Goal: Task Accomplishment & Management: Manage account settings

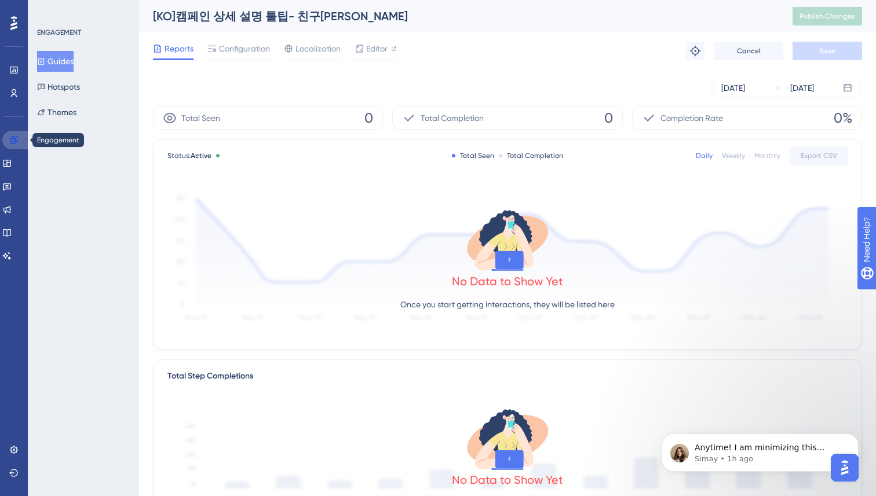
click at [10, 140] on icon at bounding box center [14, 140] width 8 height 8
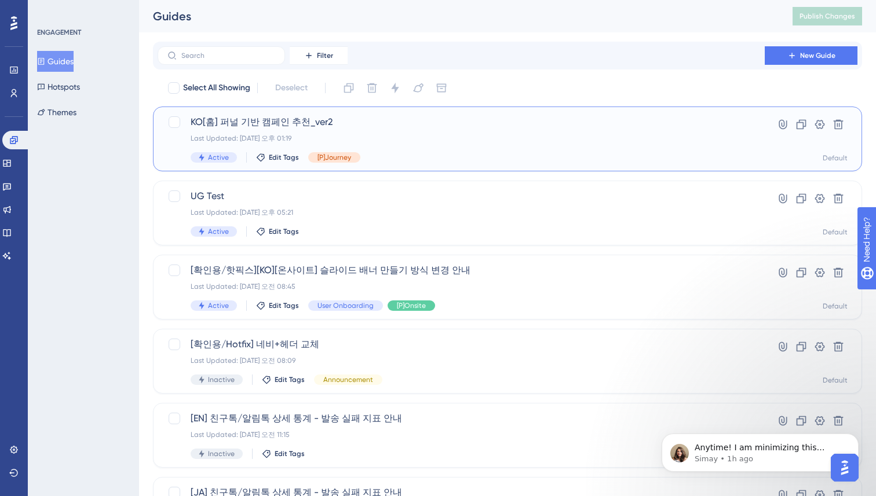
click at [448, 147] on div "KO[홈] 퍼널 기반 캠페인 추천_ver2 Last Updated: [DATE] 오후 01:19 Active Edit Tags [P]Journ…" at bounding box center [461, 139] width 541 height 48
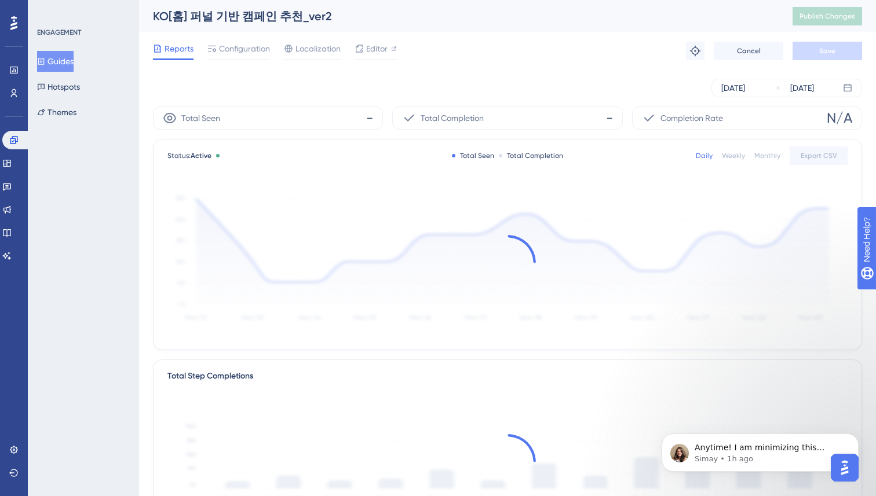
click at [141, 285] on div "Performance Users Engagement Widgets Feedback Product Updates Knowledge Base AI…" at bounding box center [507, 397] width 737 height 795
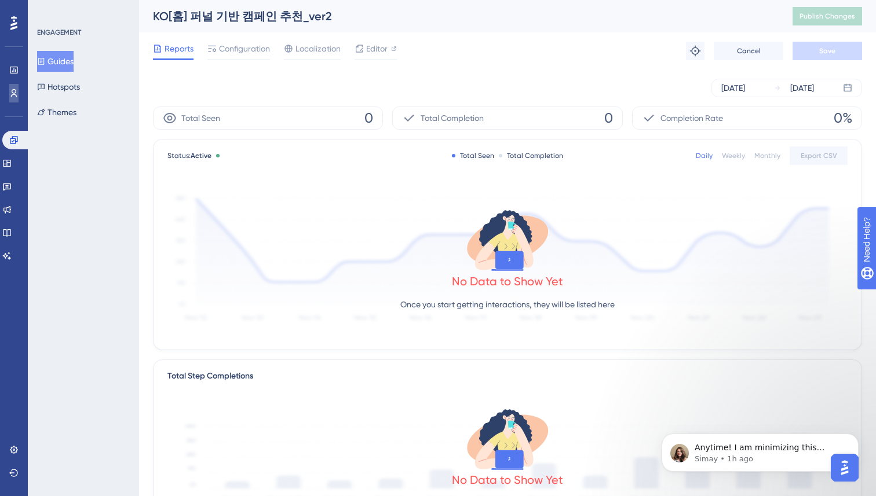
click at [14, 87] on link at bounding box center [13, 93] width 9 height 19
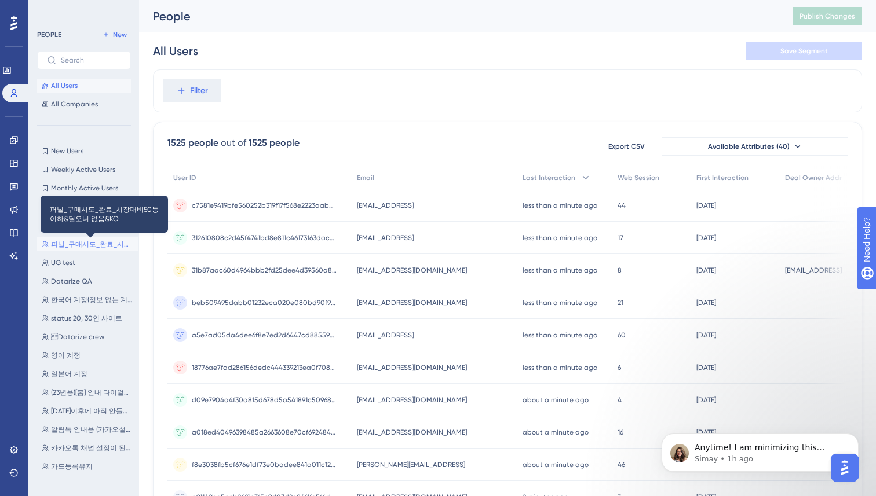
click at [72, 243] on span "퍼널_구매시도_완료_시장대비50등이하&딜오너 없음&KO" at bounding box center [92, 244] width 82 height 9
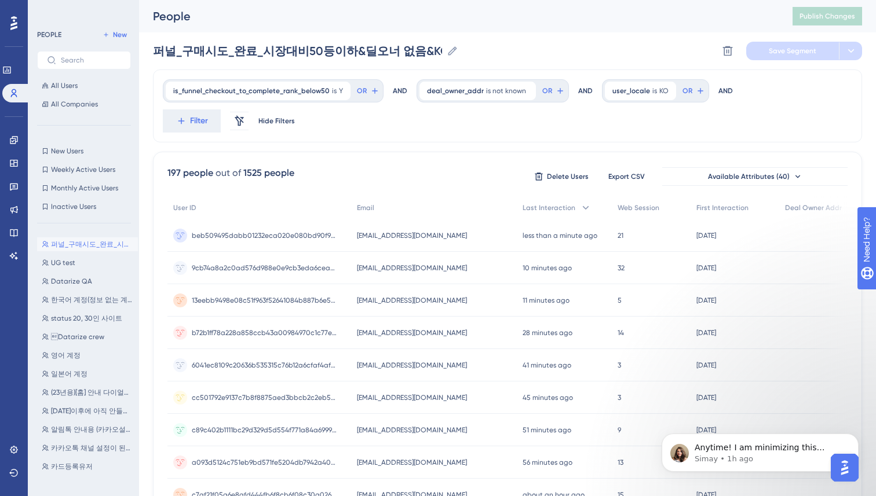
click at [358, 140] on div "is_funnel_checkout_to_complete_rank_below50 is Y Y Remove OR AND deal_owner_add…" at bounding box center [507, 106] width 709 height 73
click at [151, 271] on div "Performance Users Engagement Widgets Feedback Product Updates Knowledge Base AI…" at bounding box center [507, 469] width 737 height 938
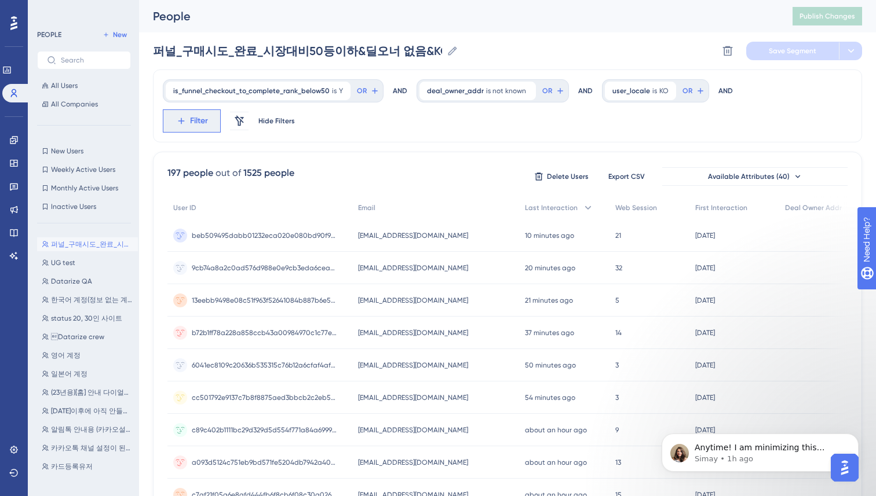
click at [183, 123] on icon at bounding box center [181, 121] width 10 height 10
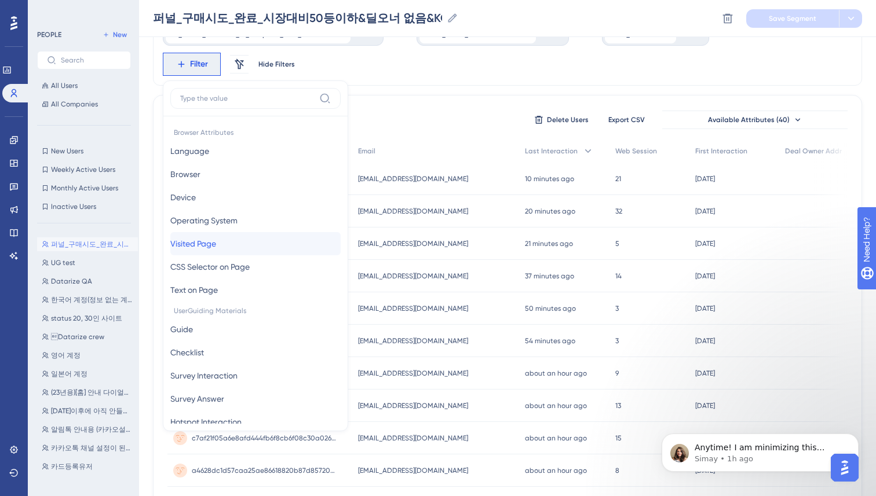
click at [235, 239] on button "Visited Page Visited Page" at bounding box center [255, 243] width 170 height 23
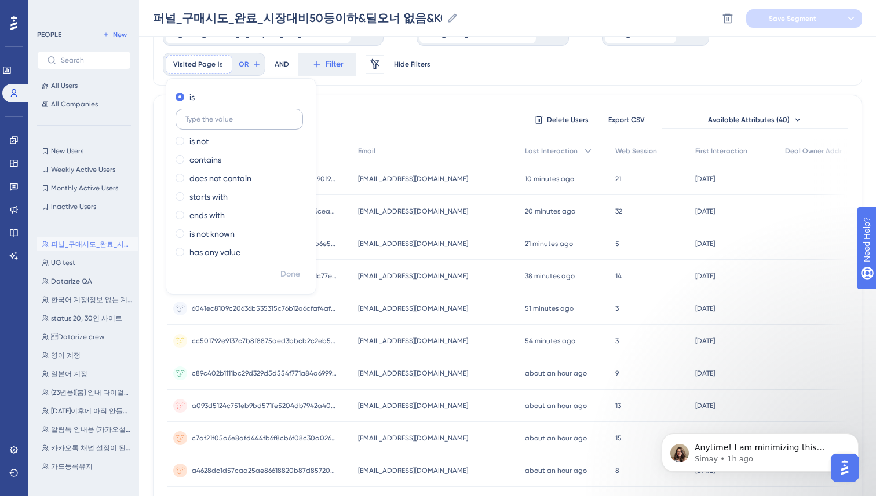
click at [247, 116] on input "text" at bounding box center [239, 119] width 108 height 8
click at [196, 213] on label "ends with" at bounding box center [206, 216] width 35 height 14
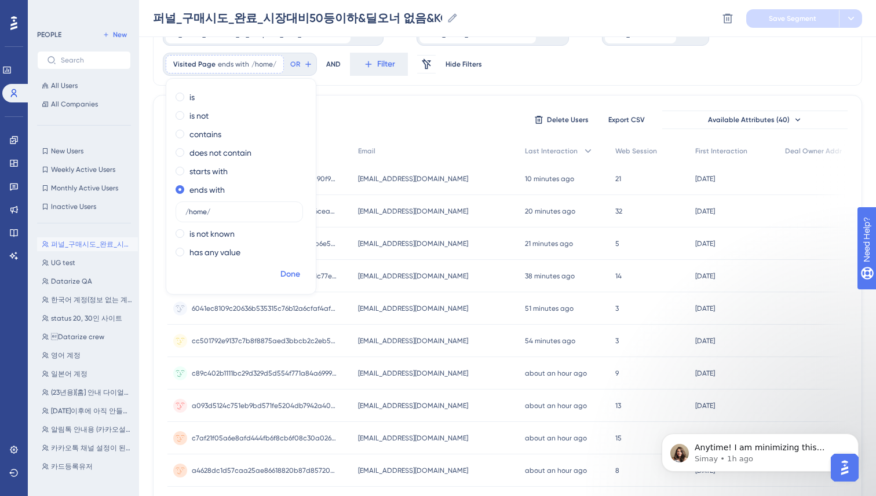
type input "/home/"
click at [294, 270] on span "Done" at bounding box center [290, 275] width 20 height 14
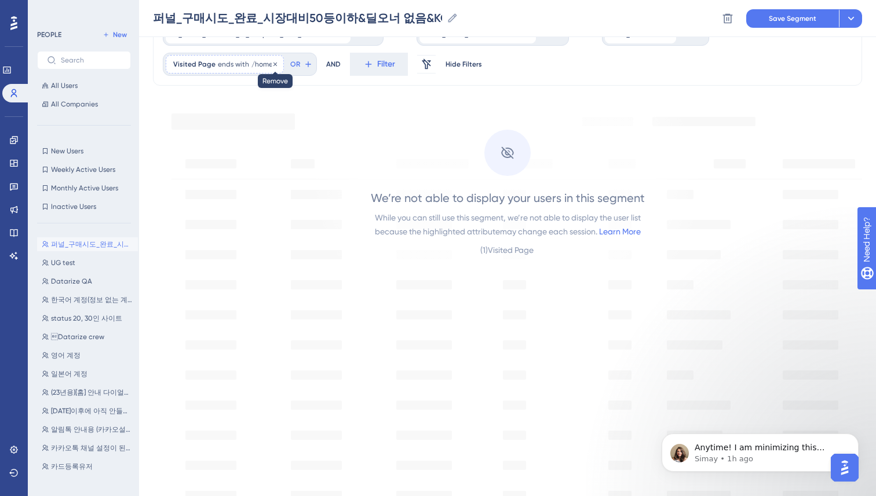
click at [276, 63] on icon at bounding box center [275, 64] width 7 height 7
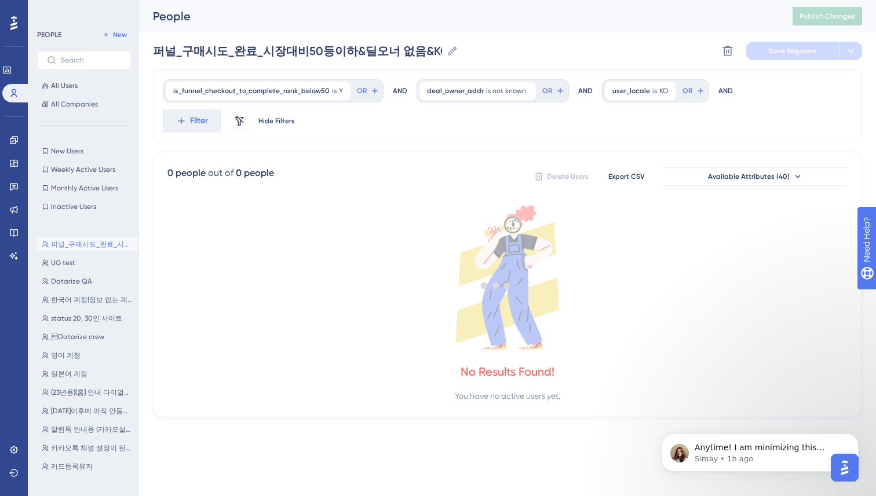
scroll to position [0, 0]
click at [350, 149] on div at bounding box center [496, 285] width 760 height 413
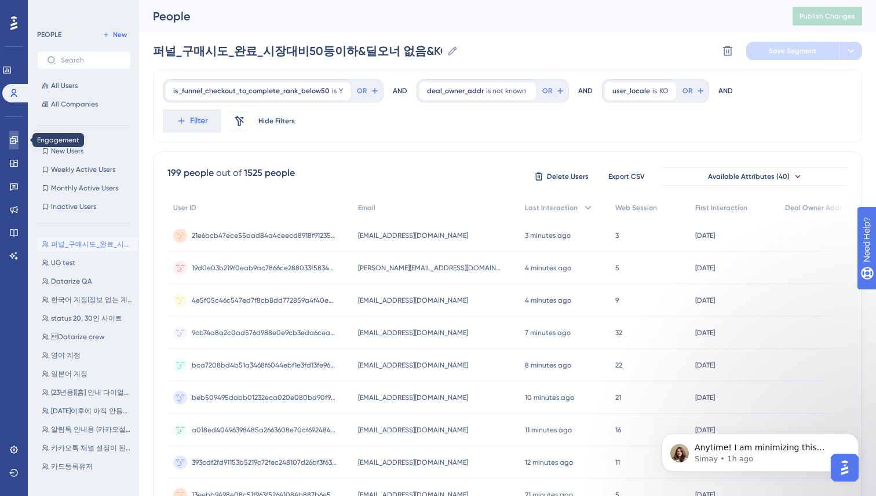
click at [10, 137] on icon at bounding box center [13, 140] width 9 height 9
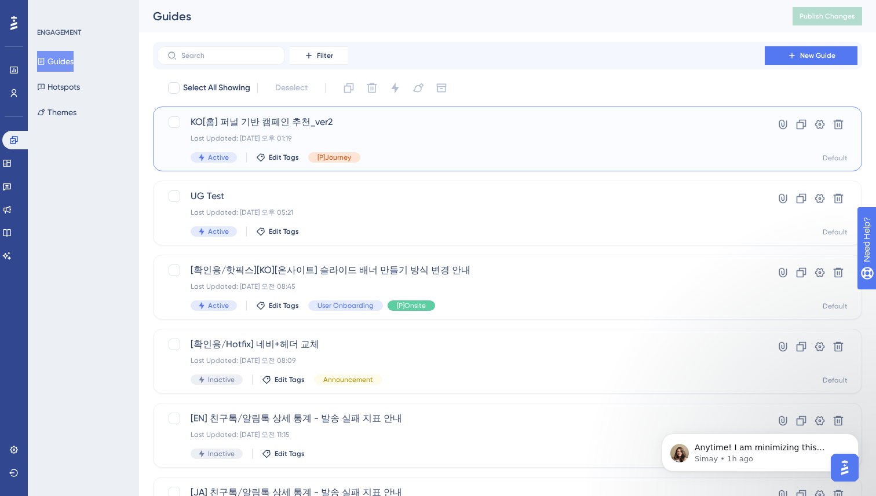
click at [374, 156] on div "Active Edit Tags [P]Journey" at bounding box center [461, 157] width 541 height 10
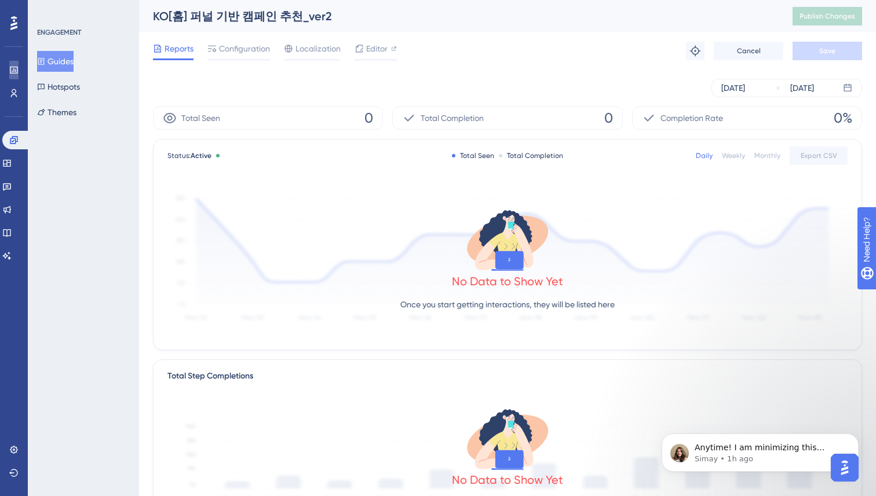
click at [13, 71] on icon at bounding box center [14, 70] width 8 height 7
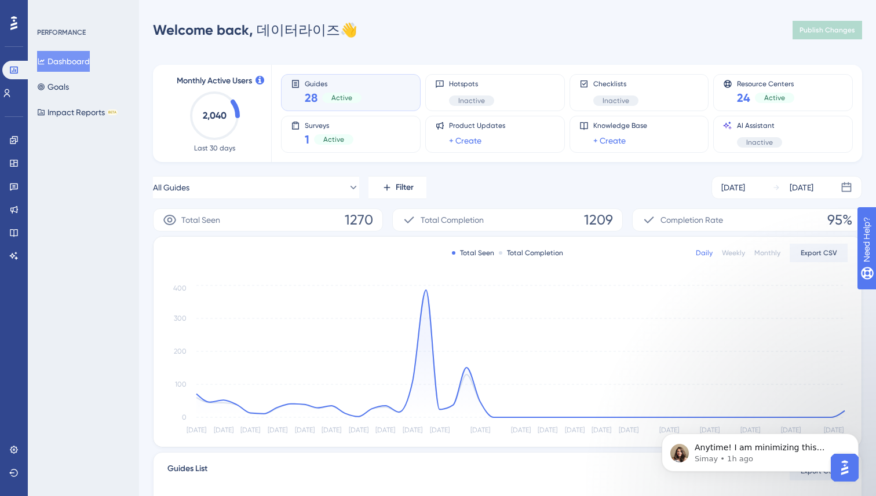
click at [134, 282] on div "PERFORMANCE Dashboard Goals Impact Reports BETA" at bounding box center [83, 248] width 111 height 496
click at [306, 182] on button "All Guides" at bounding box center [256, 187] width 206 height 23
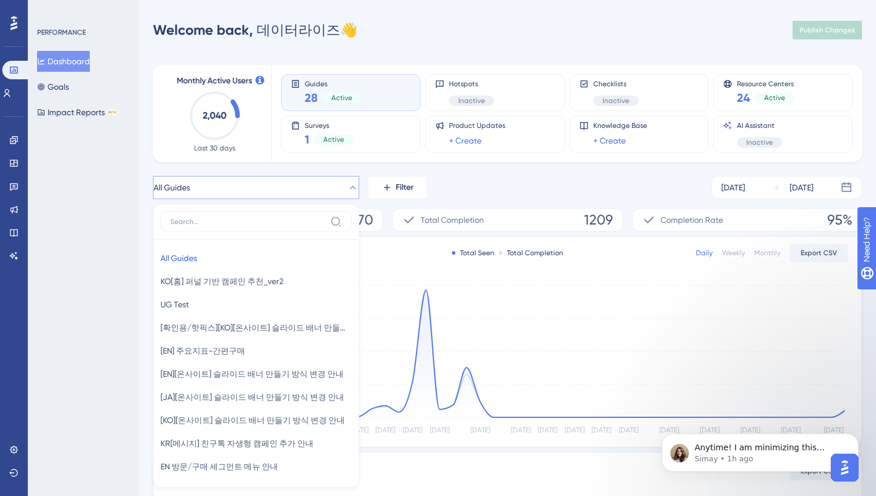
scroll to position [83, 0]
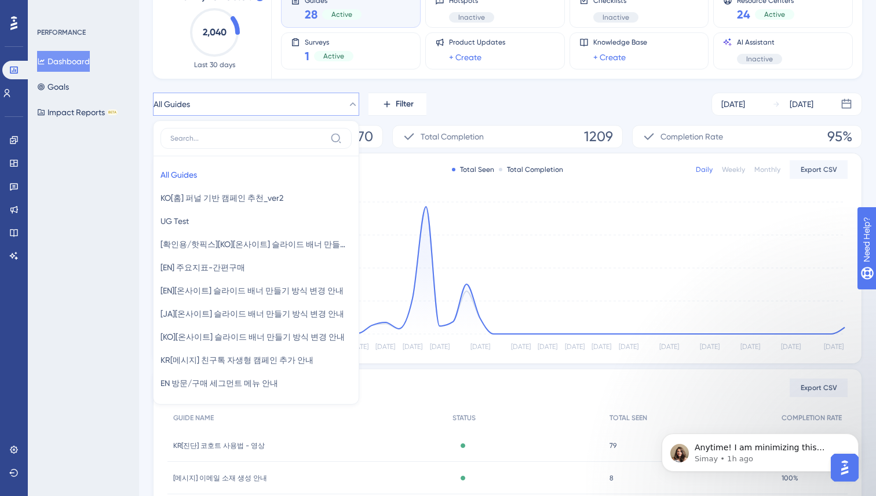
click at [141, 202] on div "Performance Users Engagement Widgets Feedback Product Updates Knowledge Base AI…" at bounding box center [507, 291] width 737 height 713
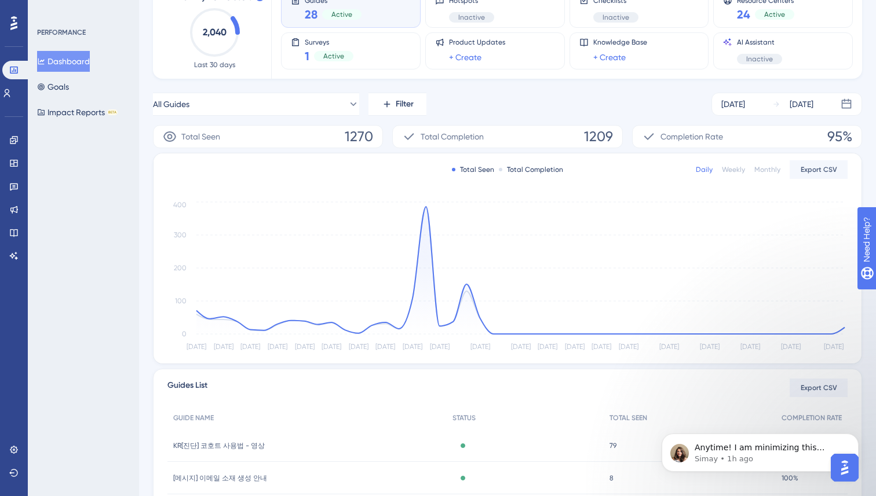
scroll to position [0, 0]
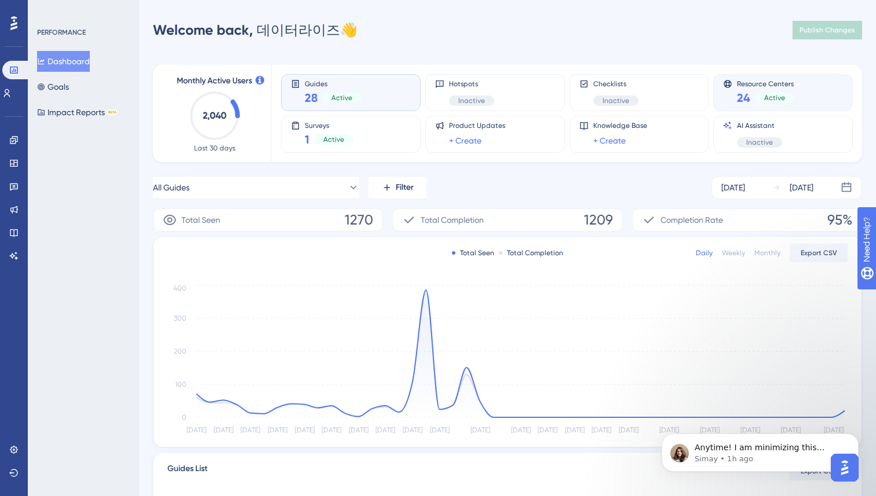
click at [755, 92] on div "24 Active" at bounding box center [765, 98] width 57 height 16
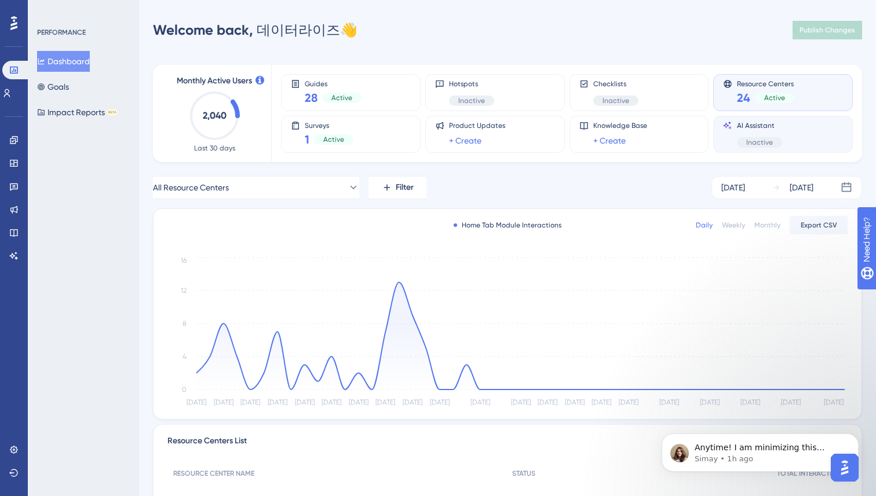
click at [774, 127] on span "AI Assistant" at bounding box center [759, 125] width 45 height 9
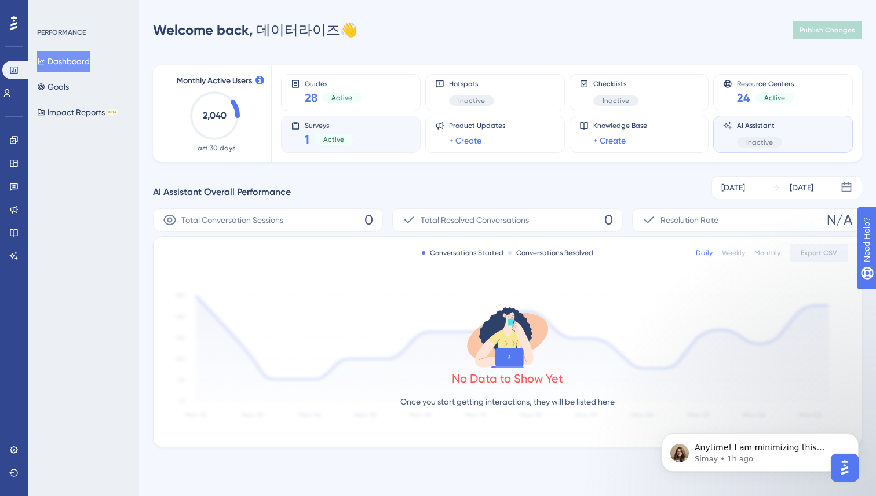
click at [350, 123] on span "Surveys" at bounding box center [329, 125] width 49 height 8
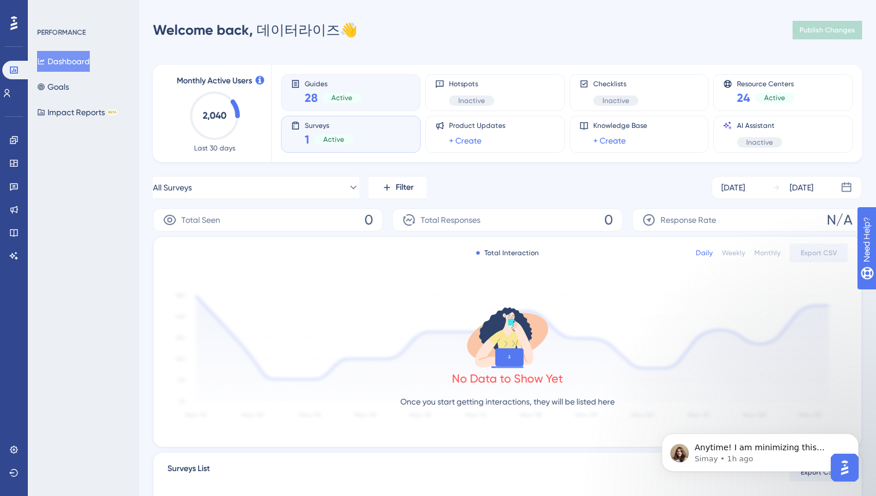
click at [381, 92] on div "Guides 28 Active" at bounding box center [351, 92] width 120 height 27
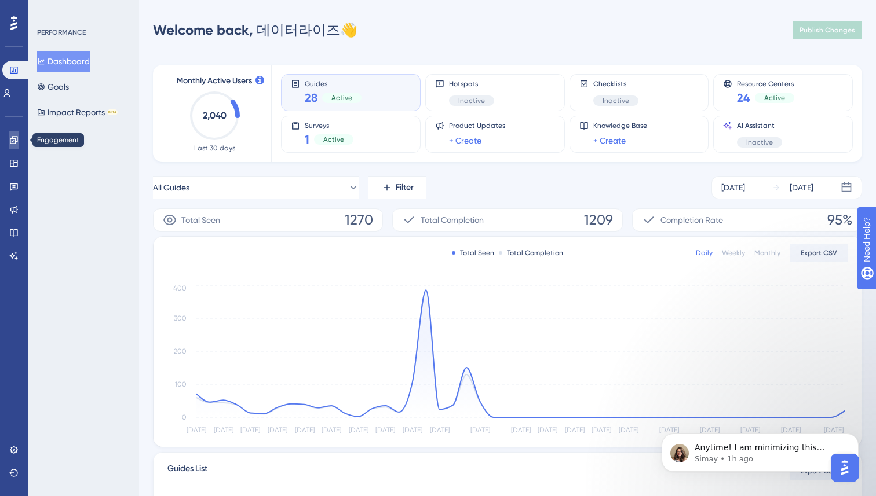
click at [14, 144] on icon at bounding box center [13, 140] width 9 height 9
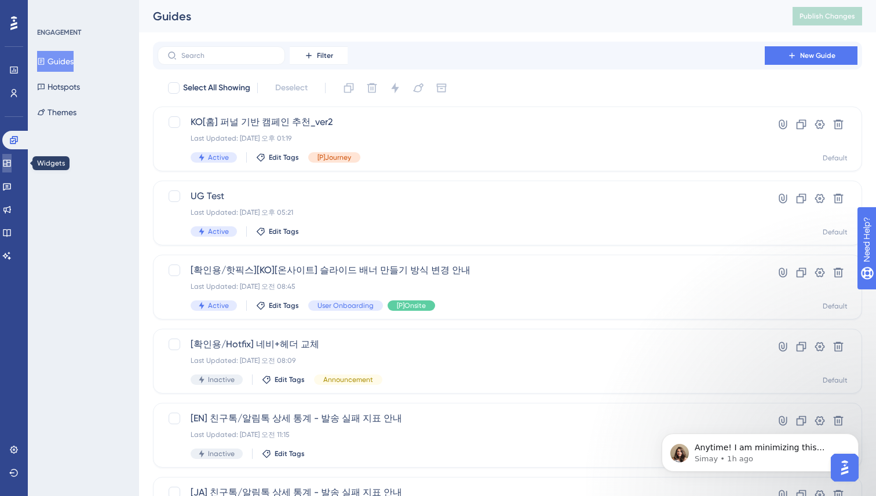
click at [12, 162] on icon at bounding box center [6, 163] width 9 height 9
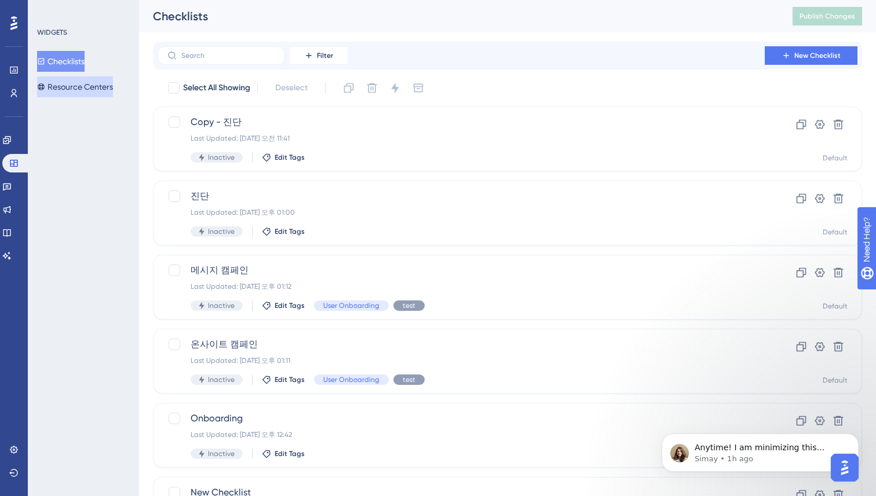
click at [63, 89] on button "Resource Centers" at bounding box center [75, 86] width 76 height 21
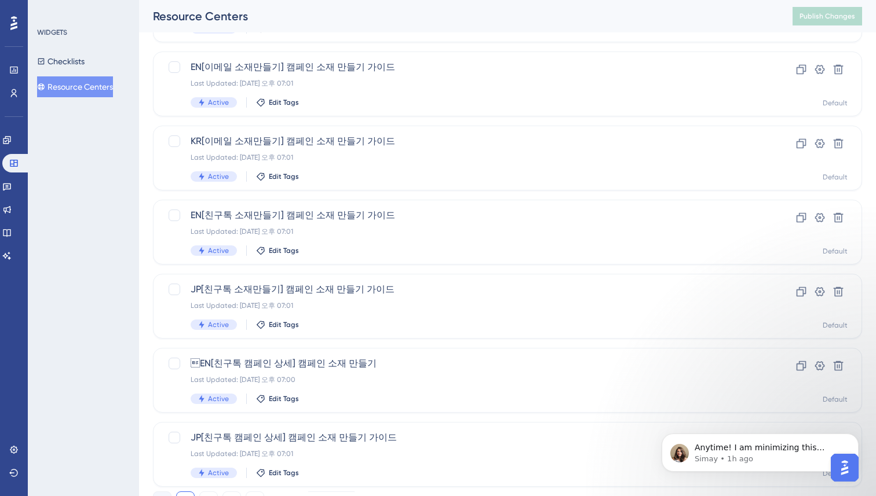
scroll to position [403, 0]
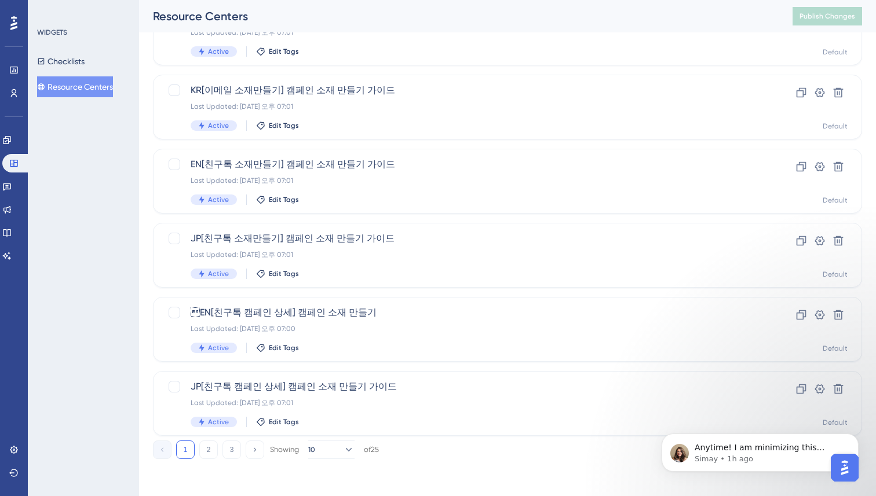
click at [9, 126] on div "Engagement Widgets Feedback Product Updates Knowledge Base AI Assistant" at bounding box center [13, 184] width 23 height 163
click at [9, 134] on link at bounding box center [6, 140] width 9 height 19
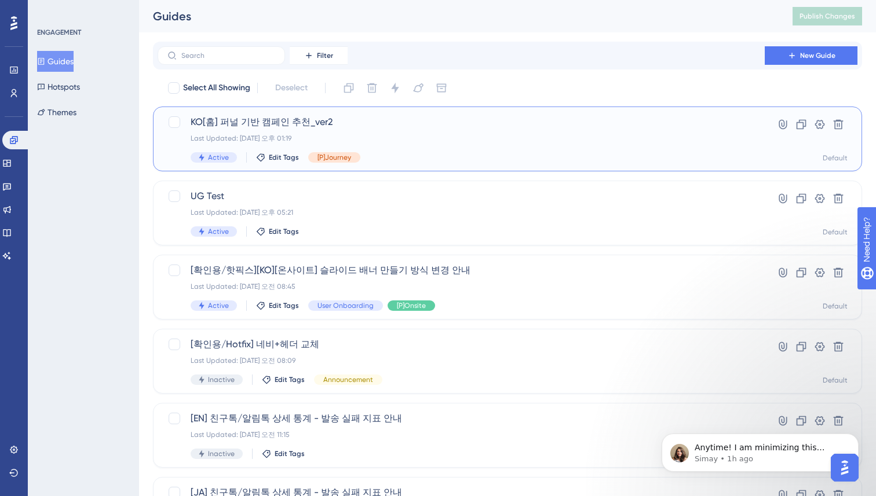
click at [425, 124] on span "KO[홈] 퍼널 기반 캠페인 추천_ver2" at bounding box center [461, 122] width 541 height 14
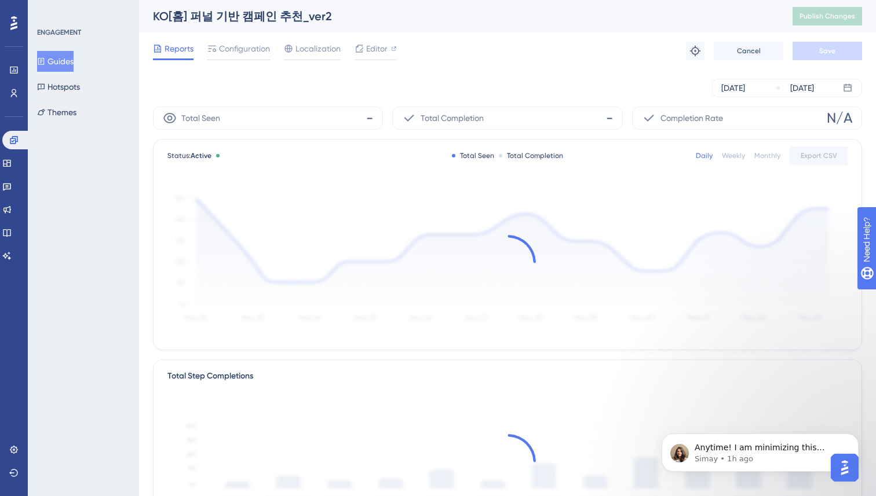
click at [138, 218] on div "ENGAGEMENT Guides Hotspots Themes" at bounding box center [83, 248] width 111 height 496
click at [137, 217] on div "ENGAGEMENT Guides Hotspots Themes" at bounding box center [83, 248] width 111 height 496
